Goal: Task Accomplishment & Management: Use online tool/utility

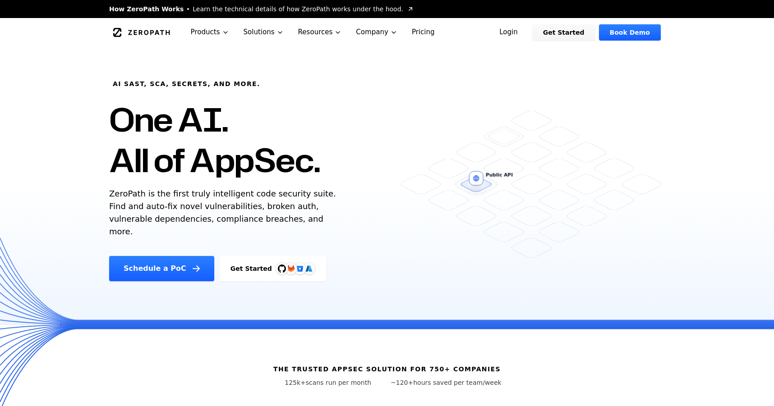
click at [570, 35] on link "Get Started" at bounding box center [563, 32] width 63 height 16
click at [510, 34] on link "Login" at bounding box center [508, 32] width 40 height 16
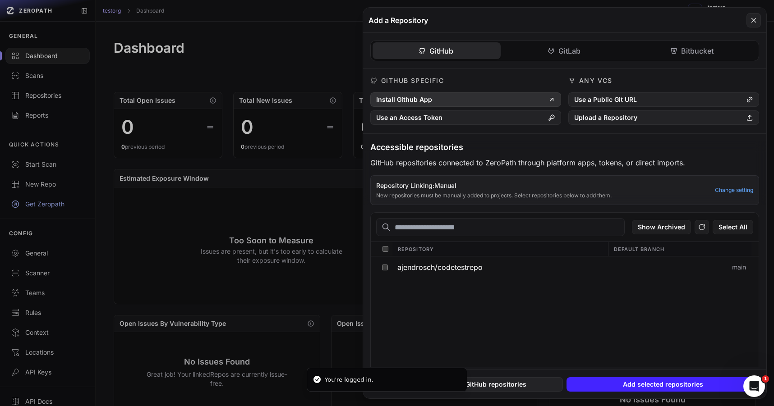
click at [460, 96] on button "Install Github App" at bounding box center [465, 99] width 191 height 14
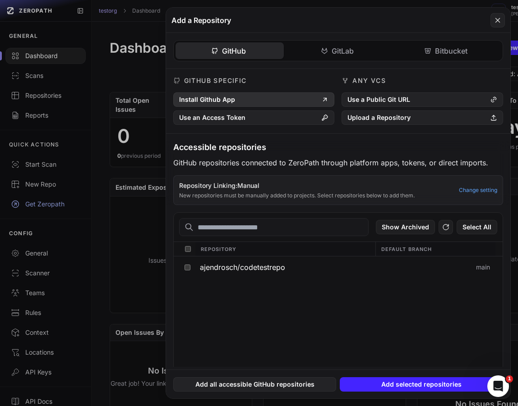
click at [280, 104] on button "Install Github App" at bounding box center [253, 99] width 161 height 14
